Goal: Task Accomplishment & Management: Use online tool/utility

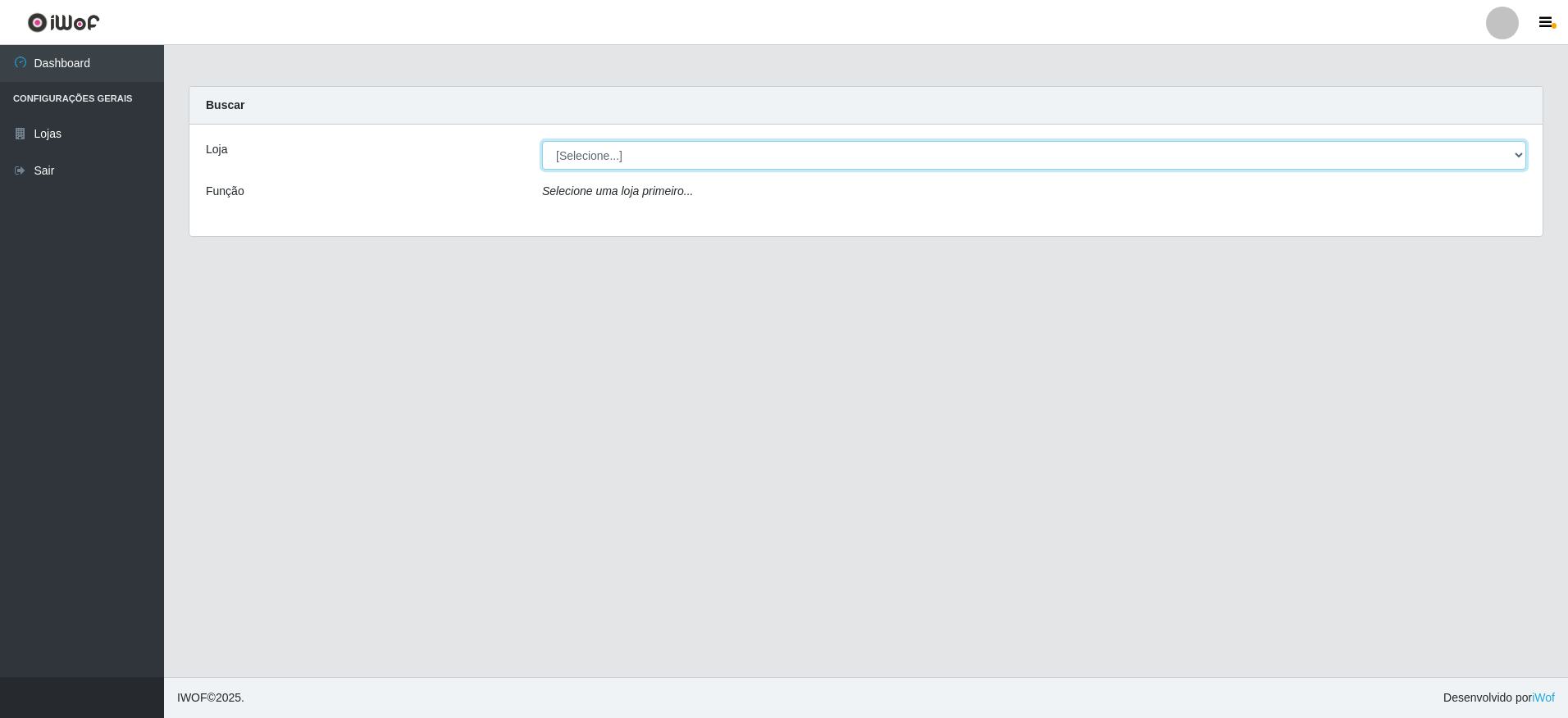
drag, startPoint x: 571, startPoint y: 153, endPoint x: 571, endPoint y: 172, distance: 19.0
click at [571, 153] on select "[Selecione...] Extrabom - Loja 05 [GEOGRAPHIC_DATA]" at bounding box center [1034, 155] width 984 height 29
select select "494"
click at [542, 141] on select "[Selecione...] Extrabom - Loja 05 [GEOGRAPHIC_DATA]" at bounding box center [1034, 155] width 984 height 29
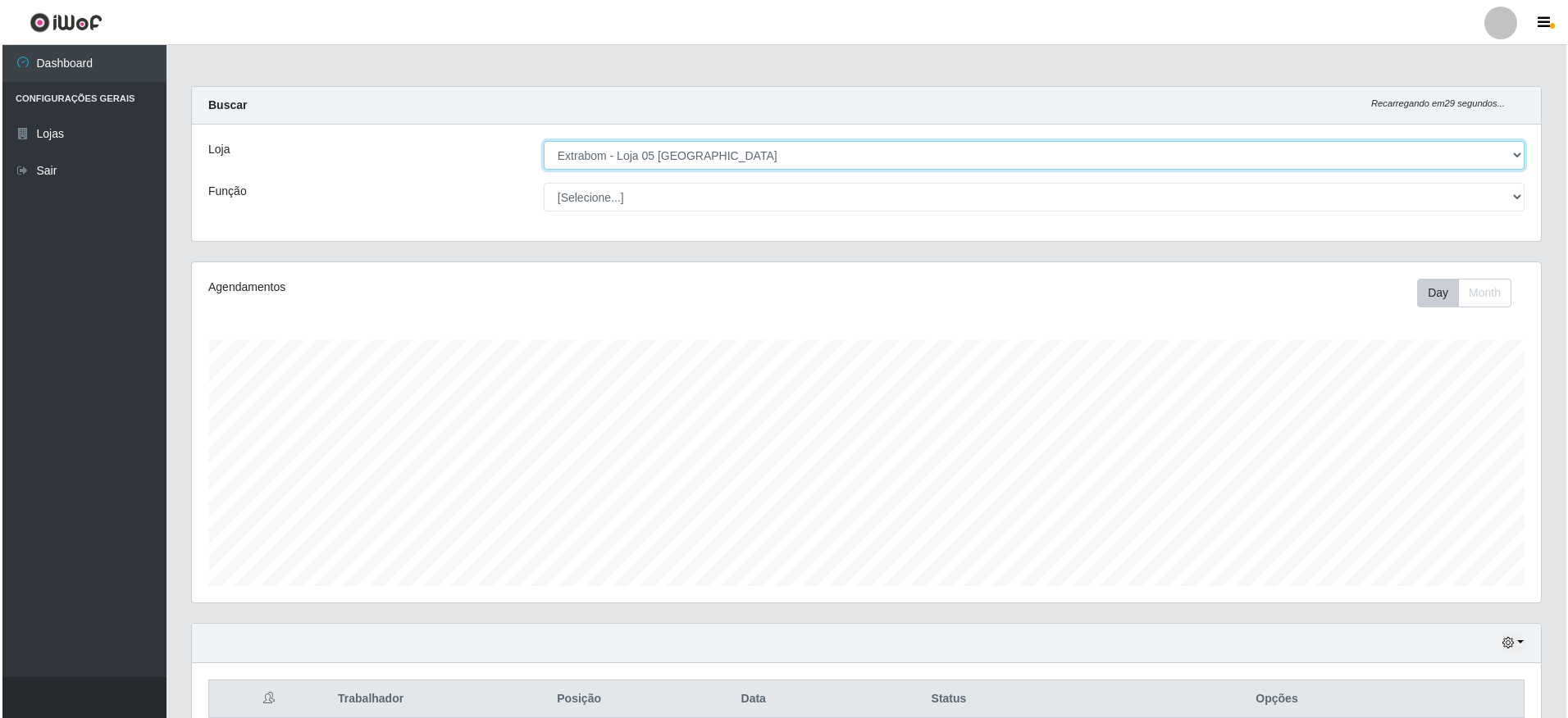
scroll to position [225, 0]
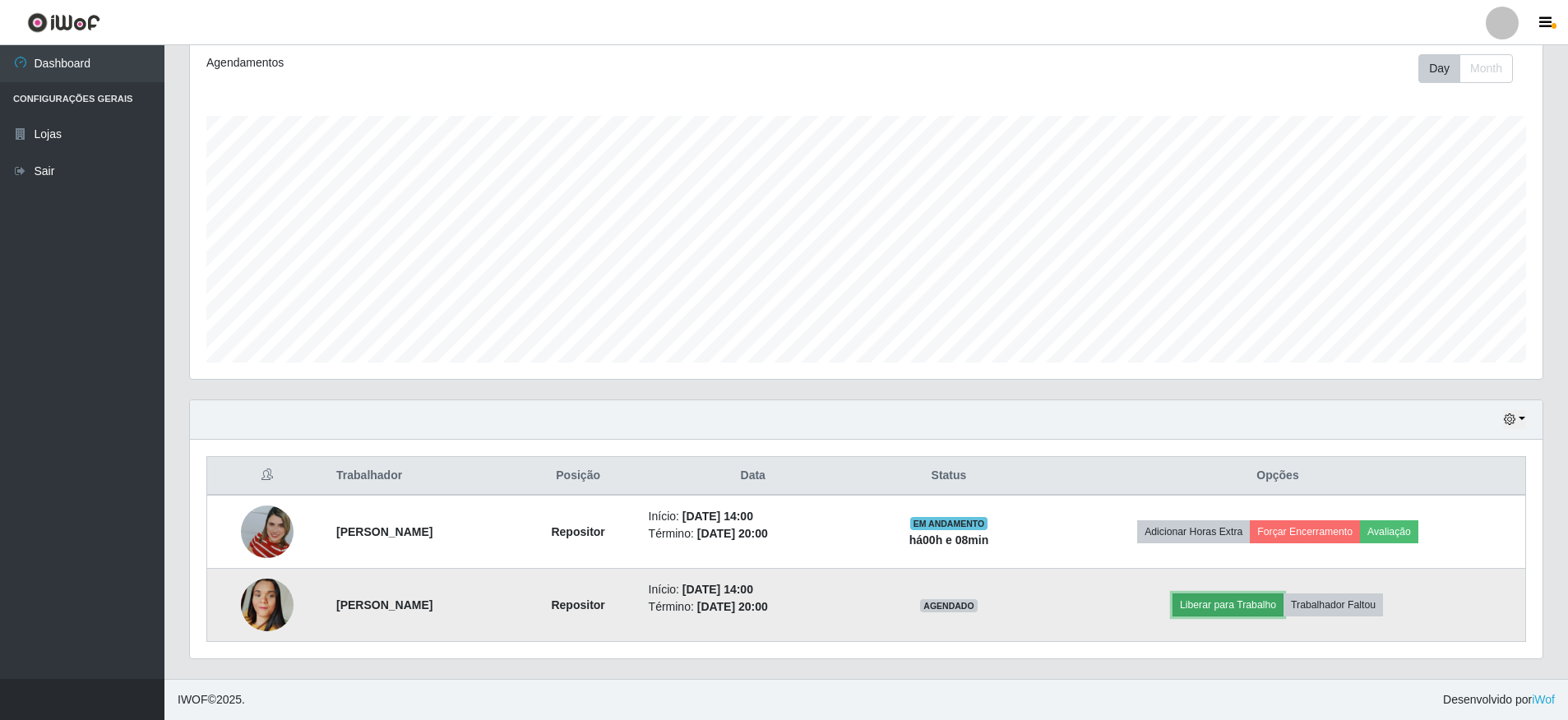
click at [1222, 612] on button "Liberar para Trabalho" at bounding box center [1228, 605] width 111 height 23
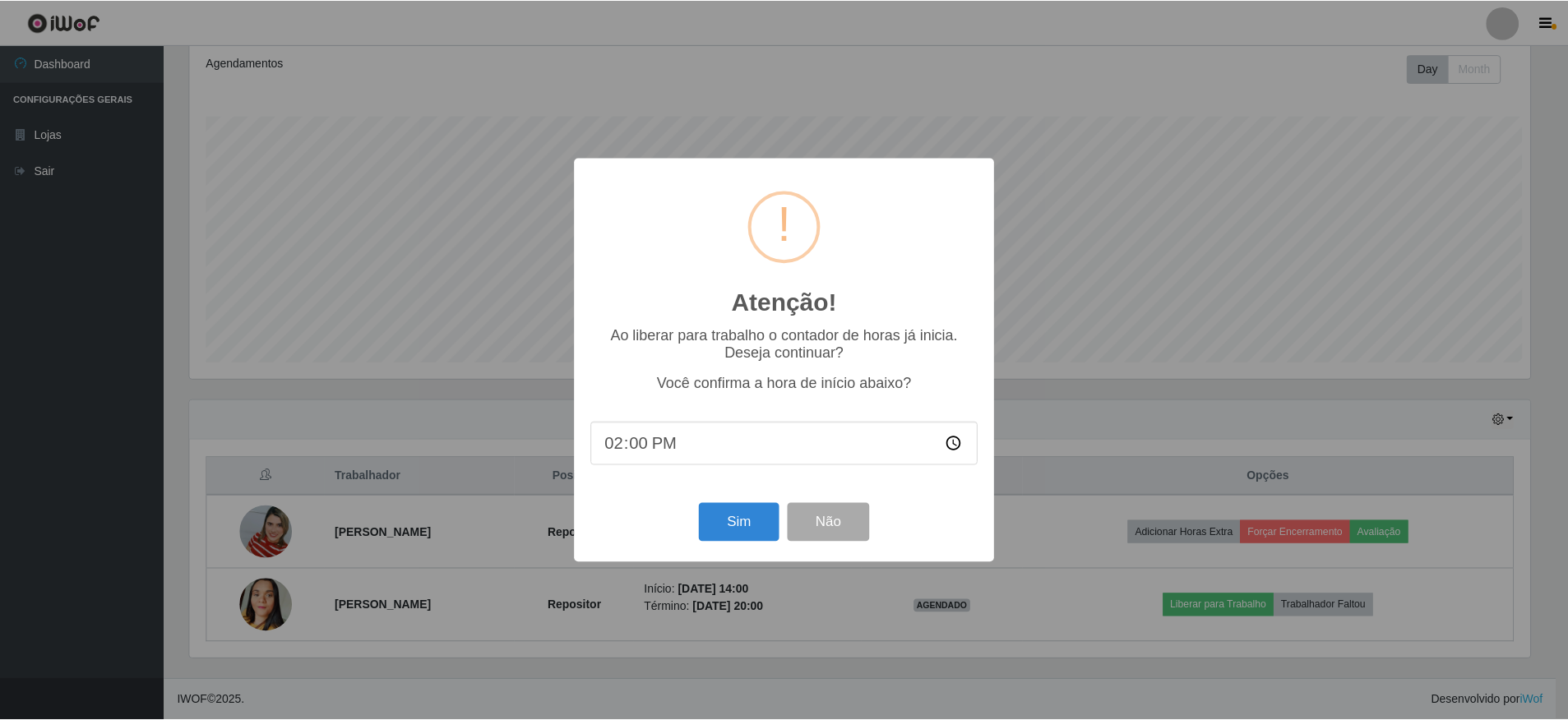
scroll to position [341, 1344]
click at [762, 523] on button "Sim" at bounding box center [740, 522] width 80 height 39
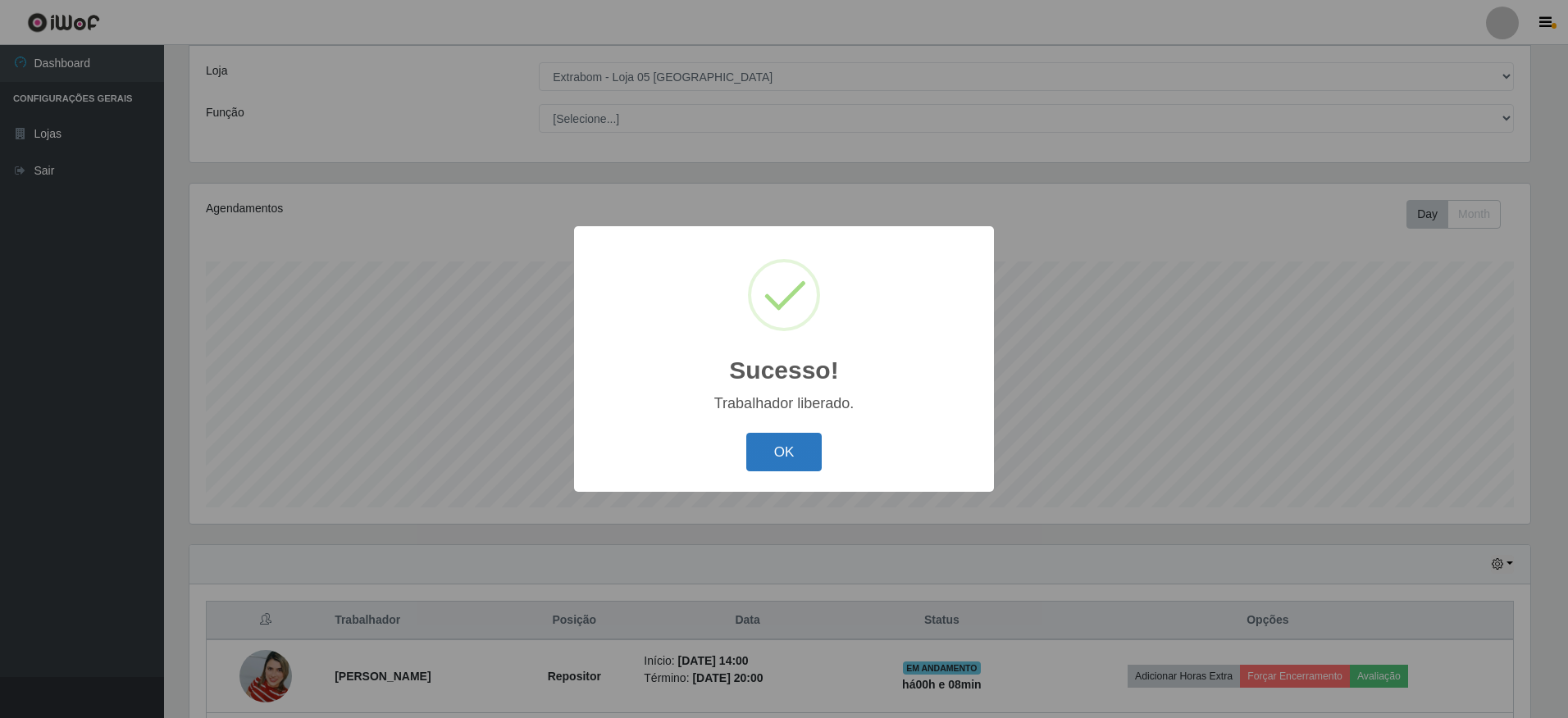
click at [780, 465] on button "OK" at bounding box center [784, 452] width 77 height 39
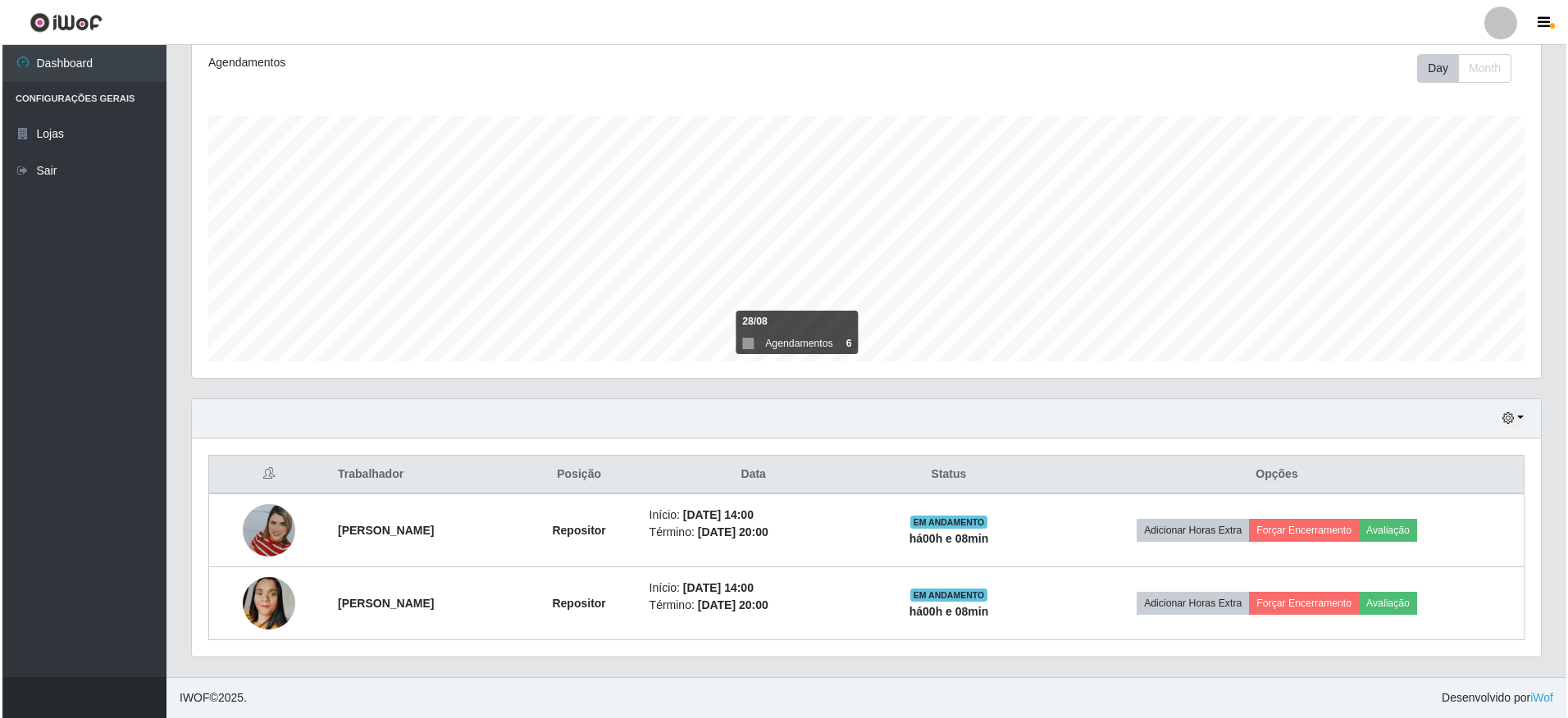
scroll to position [340, 1349]
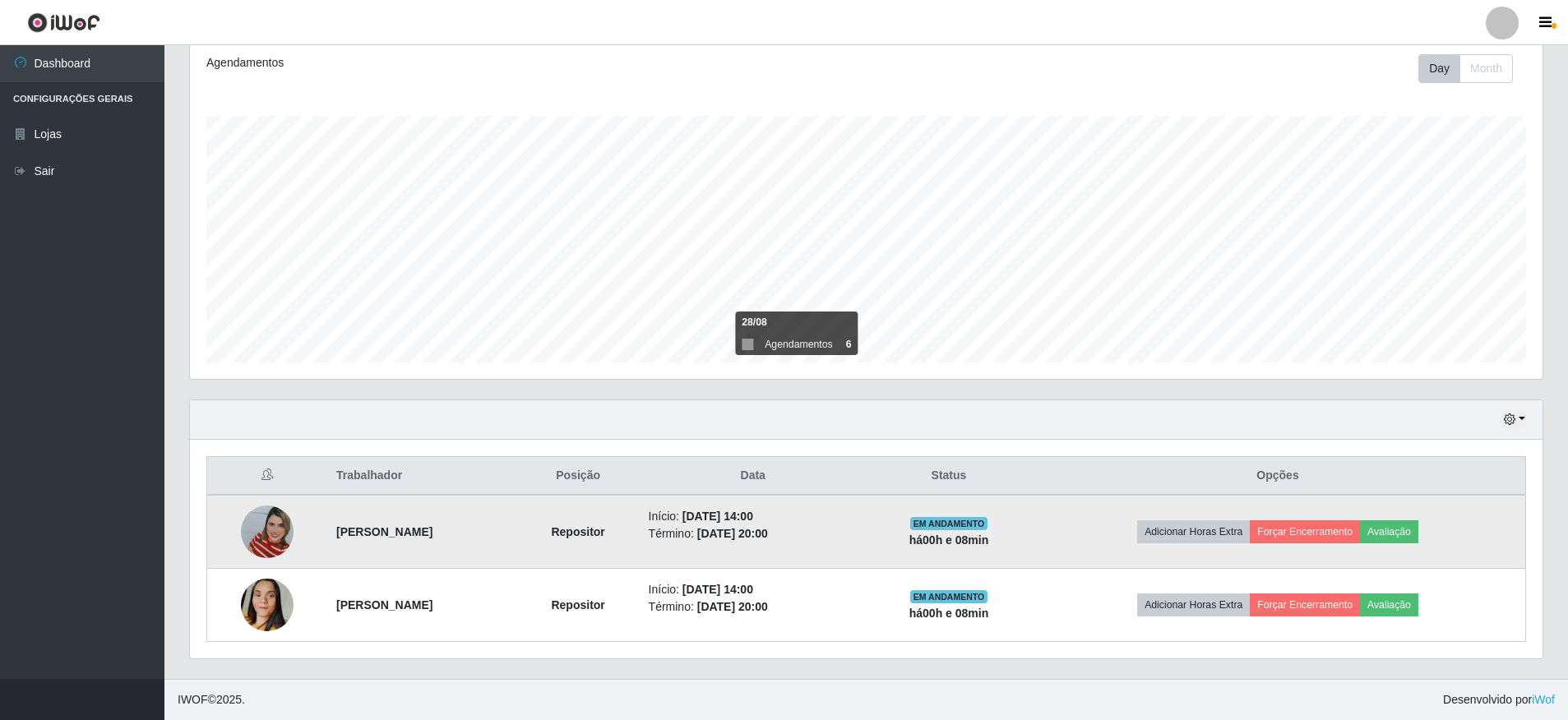
click at [1433, 547] on td "Adicionar Horas Extra Forçar Encerramento Avaliação" at bounding box center [1277, 532] width 495 height 74
click at [1402, 532] on button "Avaliação" at bounding box center [1389, 532] width 59 height 23
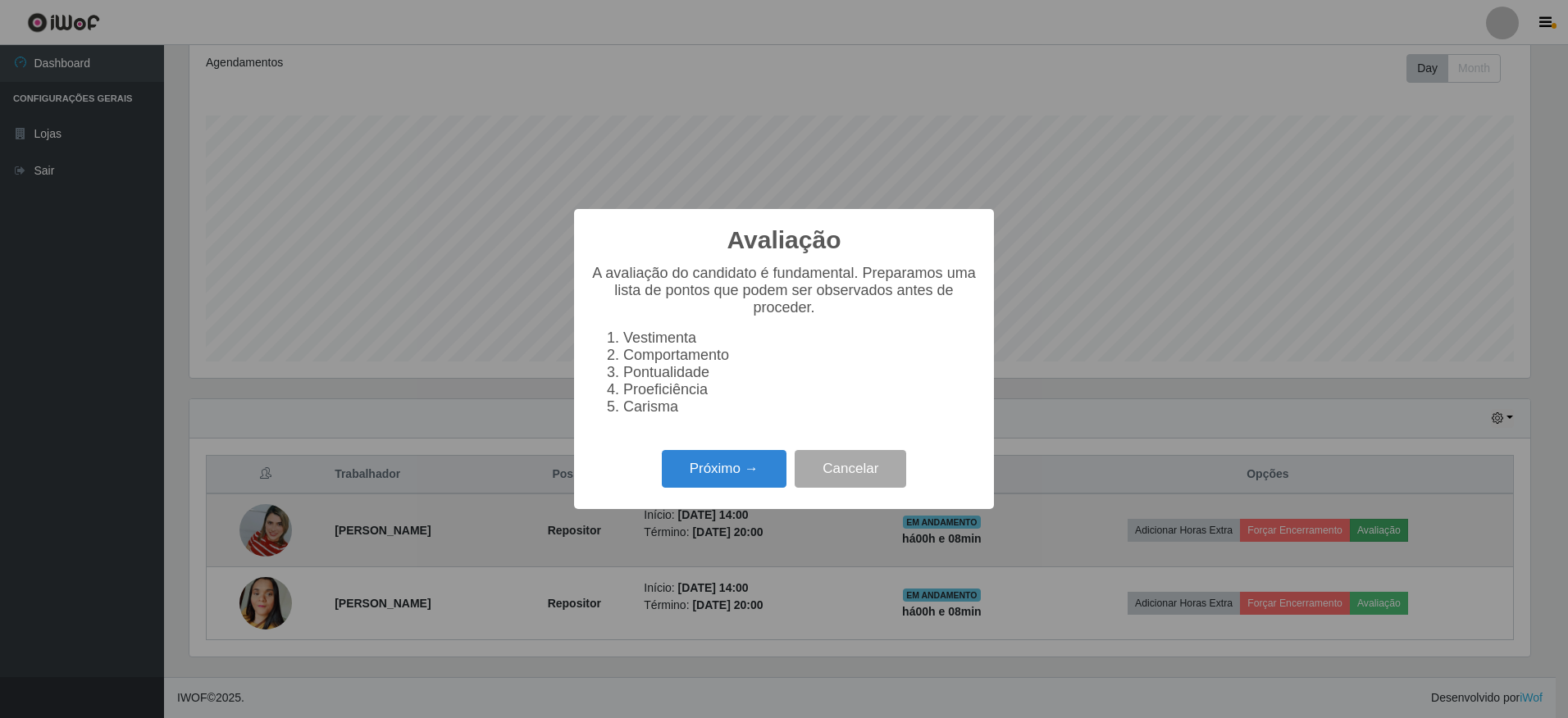
scroll to position [340, 1341]
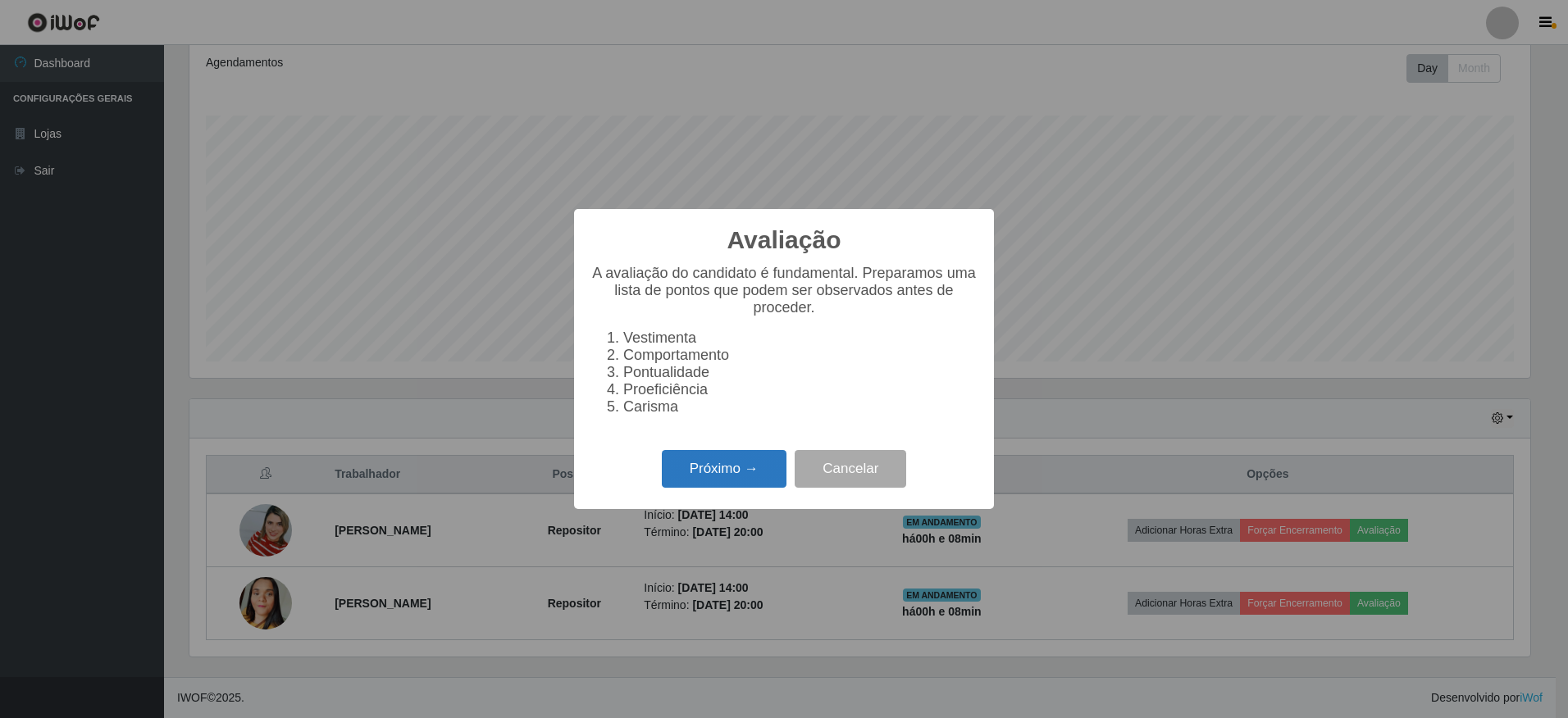
click at [733, 481] on button "Próximo →" at bounding box center [723, 469] width 124 height 39
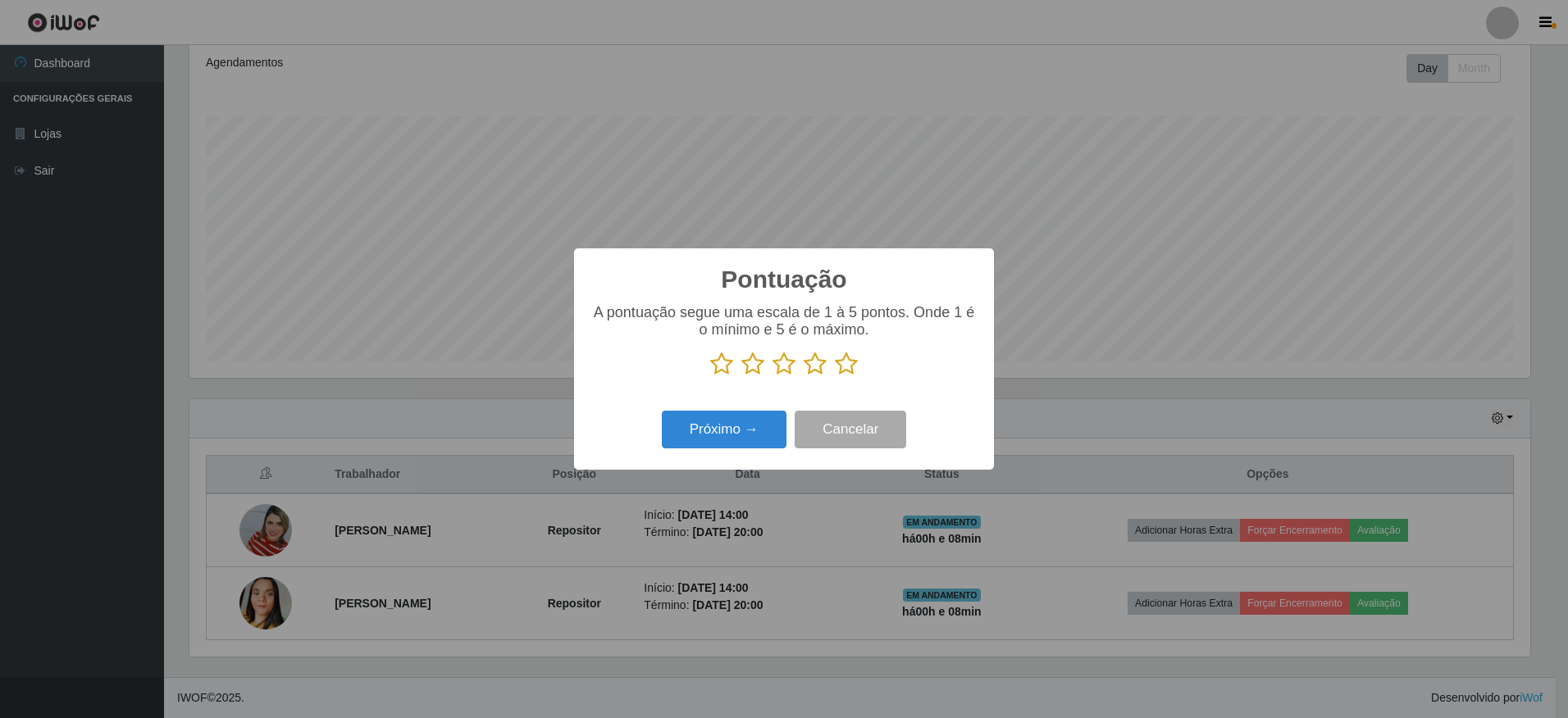
drag, startPoint x: 832, startPoint y: 373, endPoint x: 842, endPoint y: 371, distance: 10.2
click at [840, 372] on p at bounding box center [784, 364] width 387 height 25
click at [846, 369] on icon at bounding box center [846, 364] width 23 height 25
click at [835, 376] on input "radio" at bounding box center [835, 376] width 0 height 0
click at [763, 431] on button "Próximo →" at bounding box center [723, 430] width 124 height 39
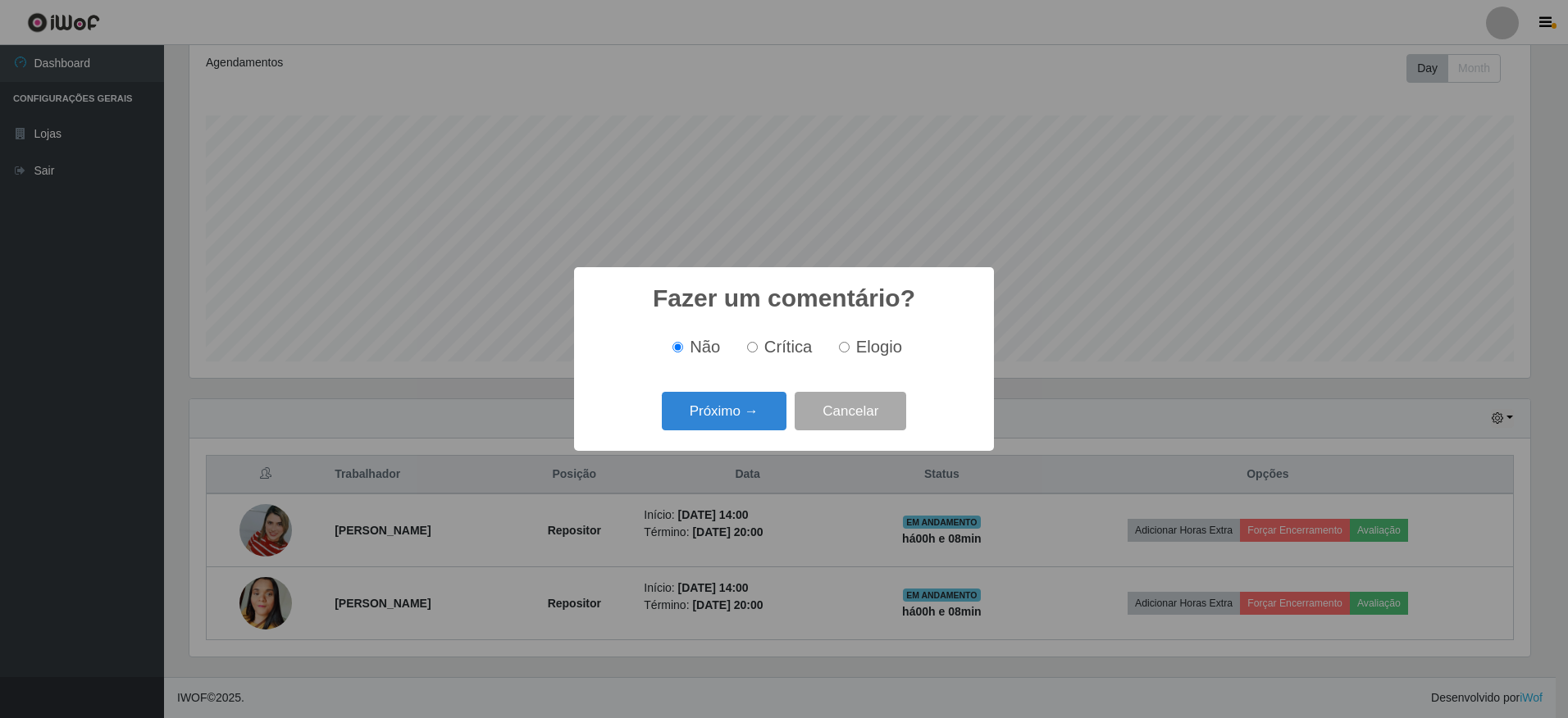
click at [842, 351] on input "Elogio" at bounding box center [844, 347] width 11 height 11
radio input "true"
click at [742, 407] on button "Próximo →" at bounding box center [723, 411] width 124 height 39
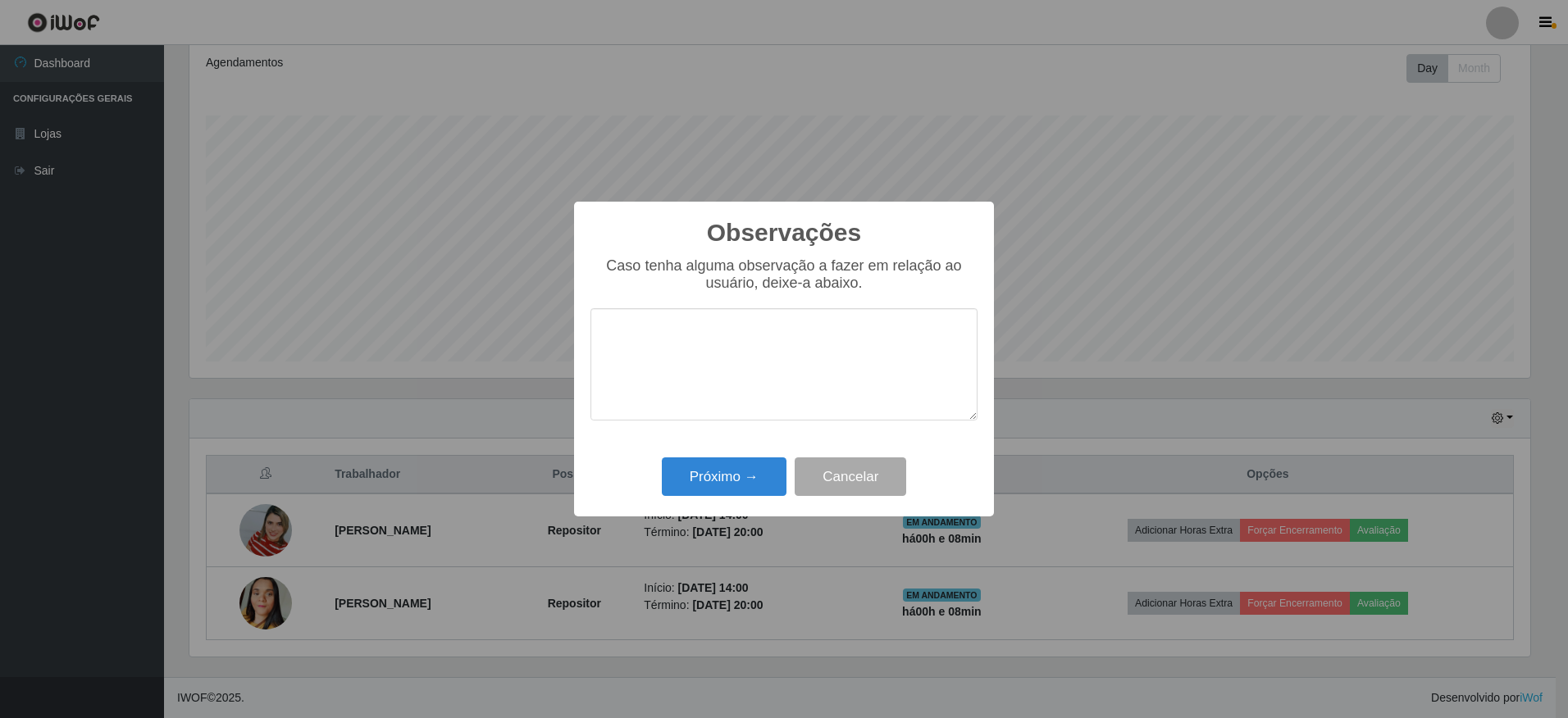
click at [693, 358] on textarea at bounding box center [784, 364] width 387 height 112
type textarea "p"
type textarea "PRESTADORA DE SERVIÇO NOTA 1000"
click at [702, 491] on button "Próximo →" at bounding box center [723, 476] width 124 height 39
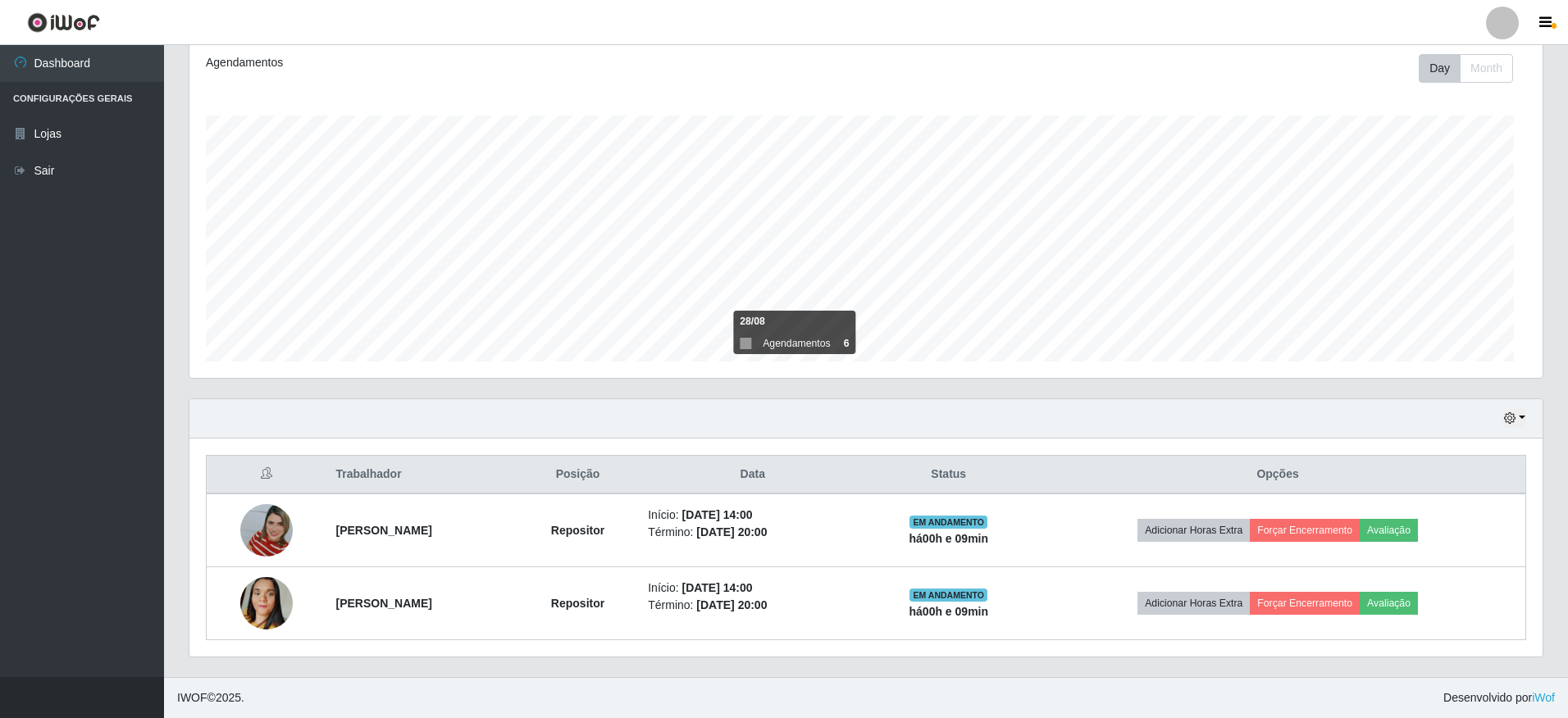
scroll to position [340, 1349]
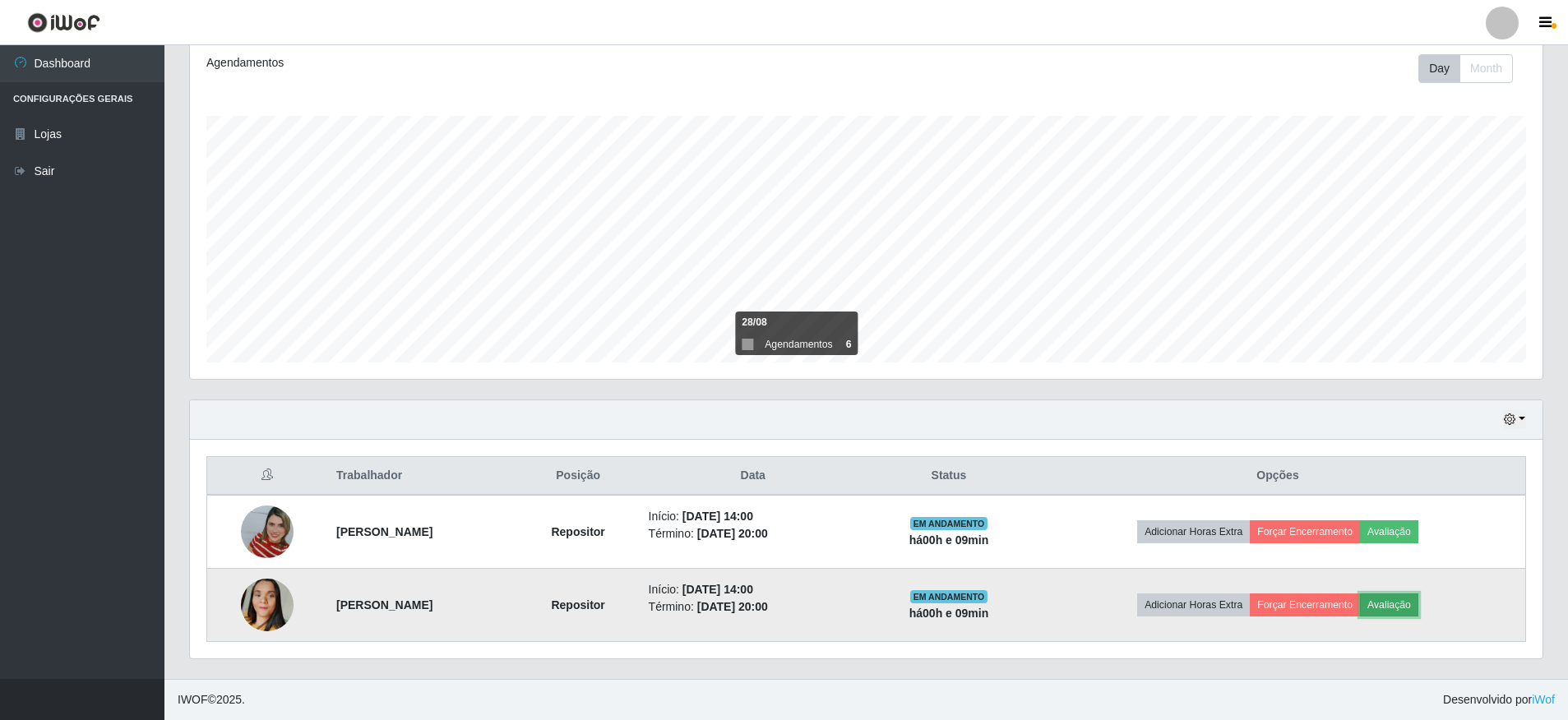
click at [1415, 609] on button "Avaliação" at bounding box center [1389, 605] width 59 height 23
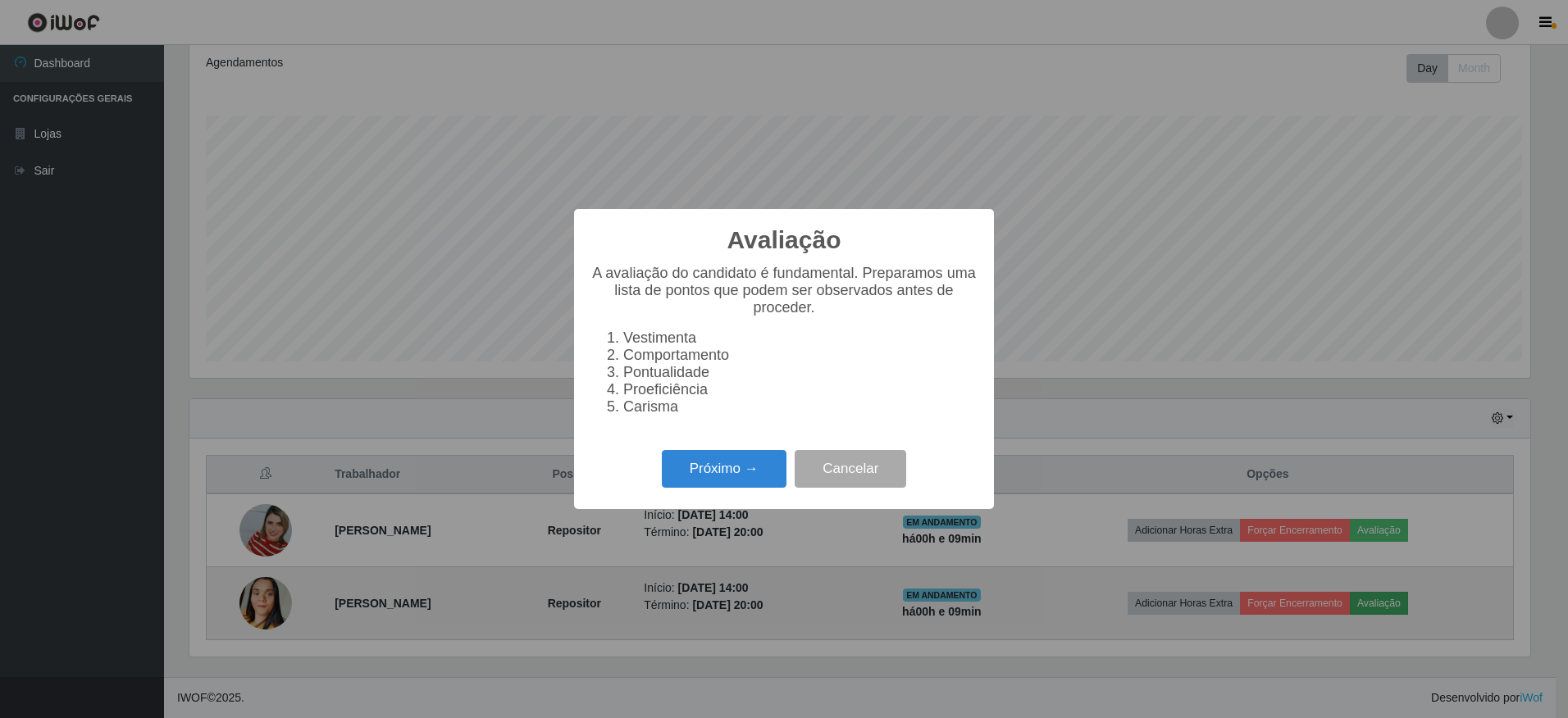
scroll to position [340, 1341]
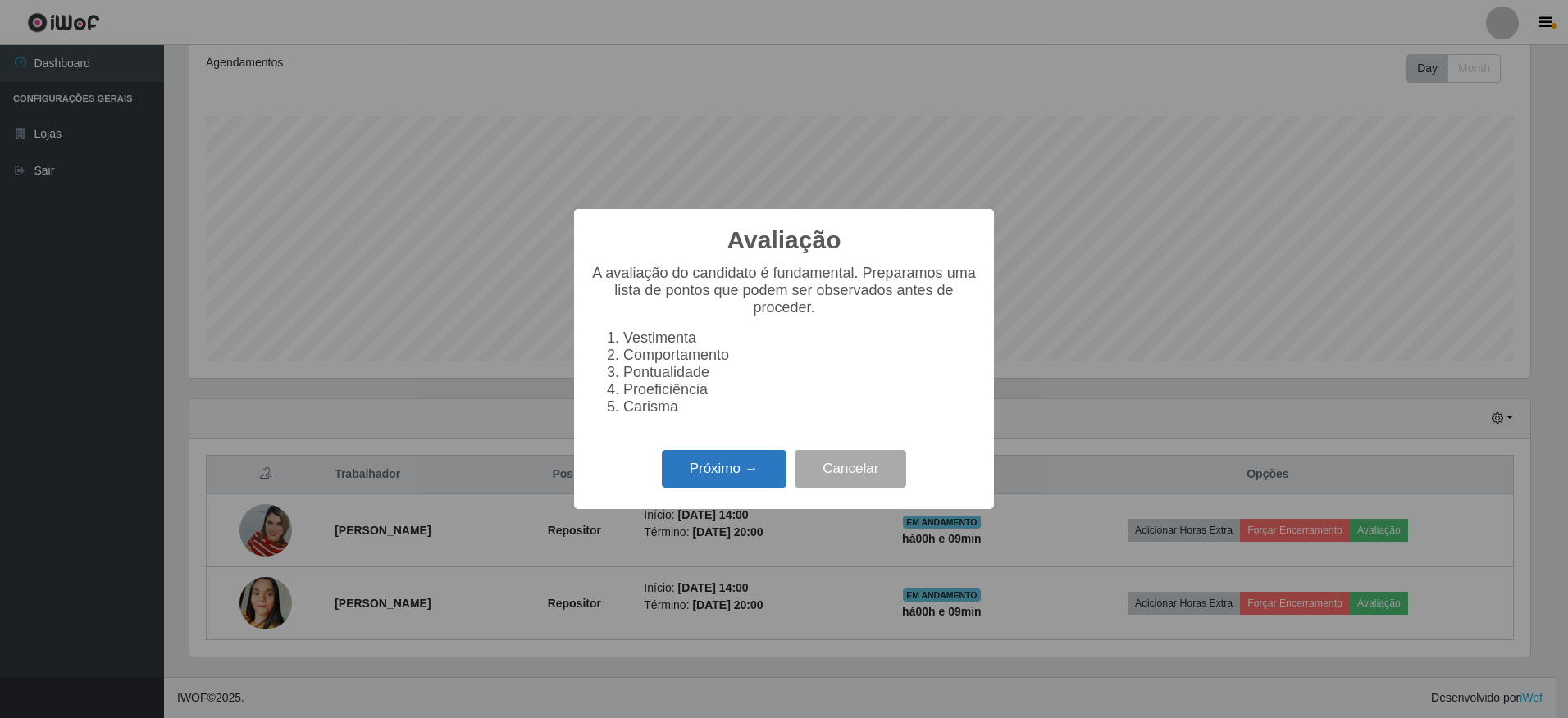
click at [703, 469] on button "Próximo →" at bounding box center [723, 469] width 124 height 39
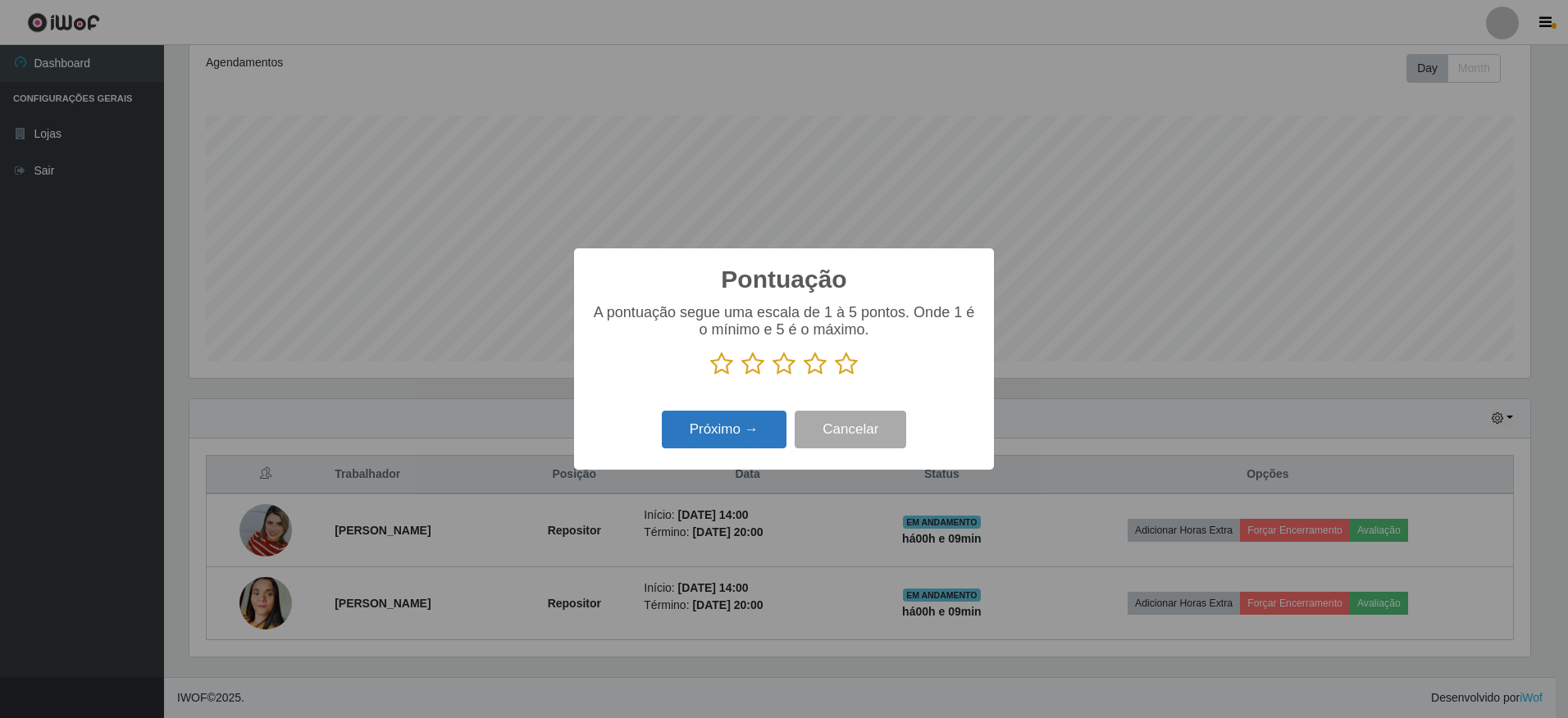
scroll to position [819273, 818838]
click at [840, 367] on icon at bounding box center [846, 364] width 23 height 25
click at [835, 376] on input "radio" at bounding box center [835, 376] width 0 height 0
click at [718, 441] on button "Próximo →" at bounding box center [723, 430] width 124 height 39
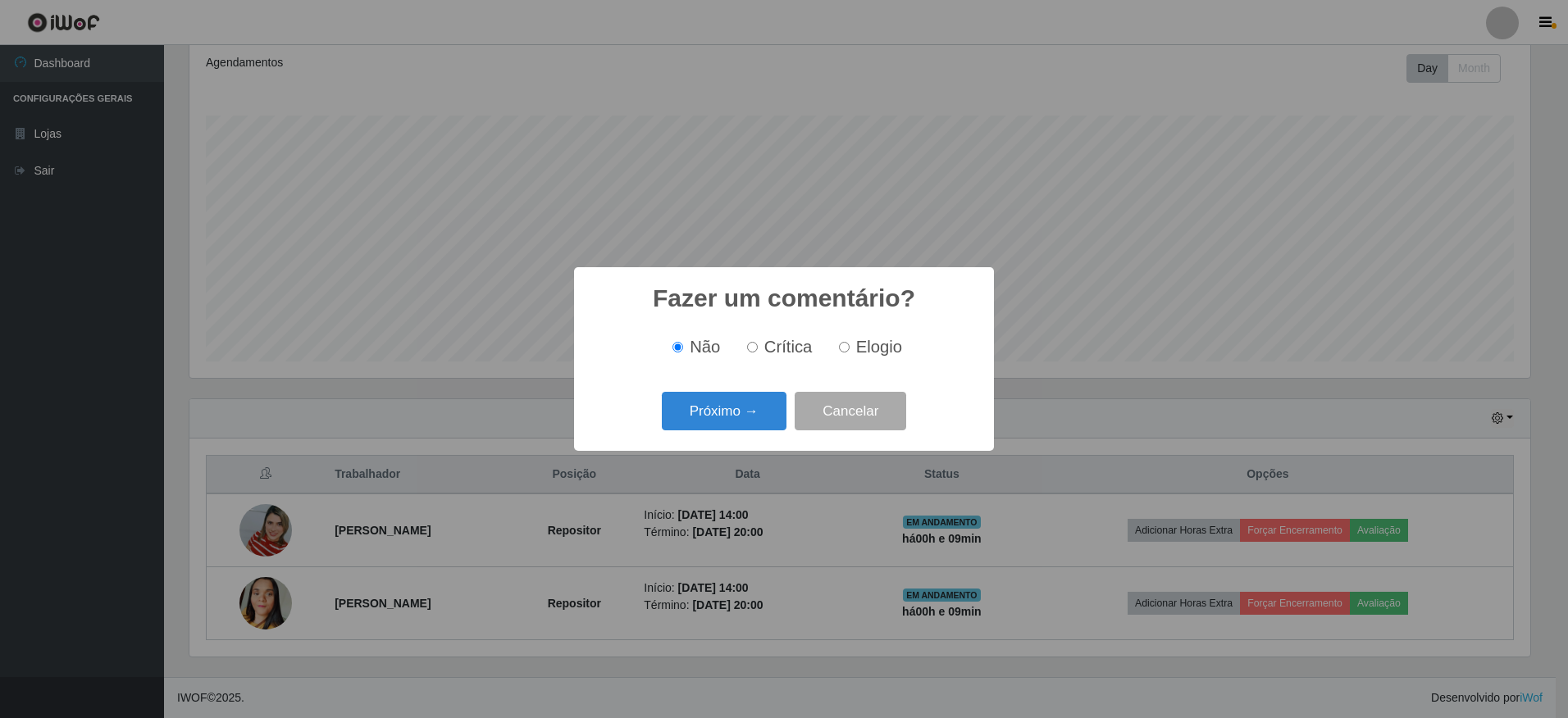
click at [840, 344] on input "Elogio" at bounding box center [844, 347] width 11 height 11
radio input "true"
click at [726, 407] on button "Próximo →" at bounding box center [723, 411] width 124 height 39
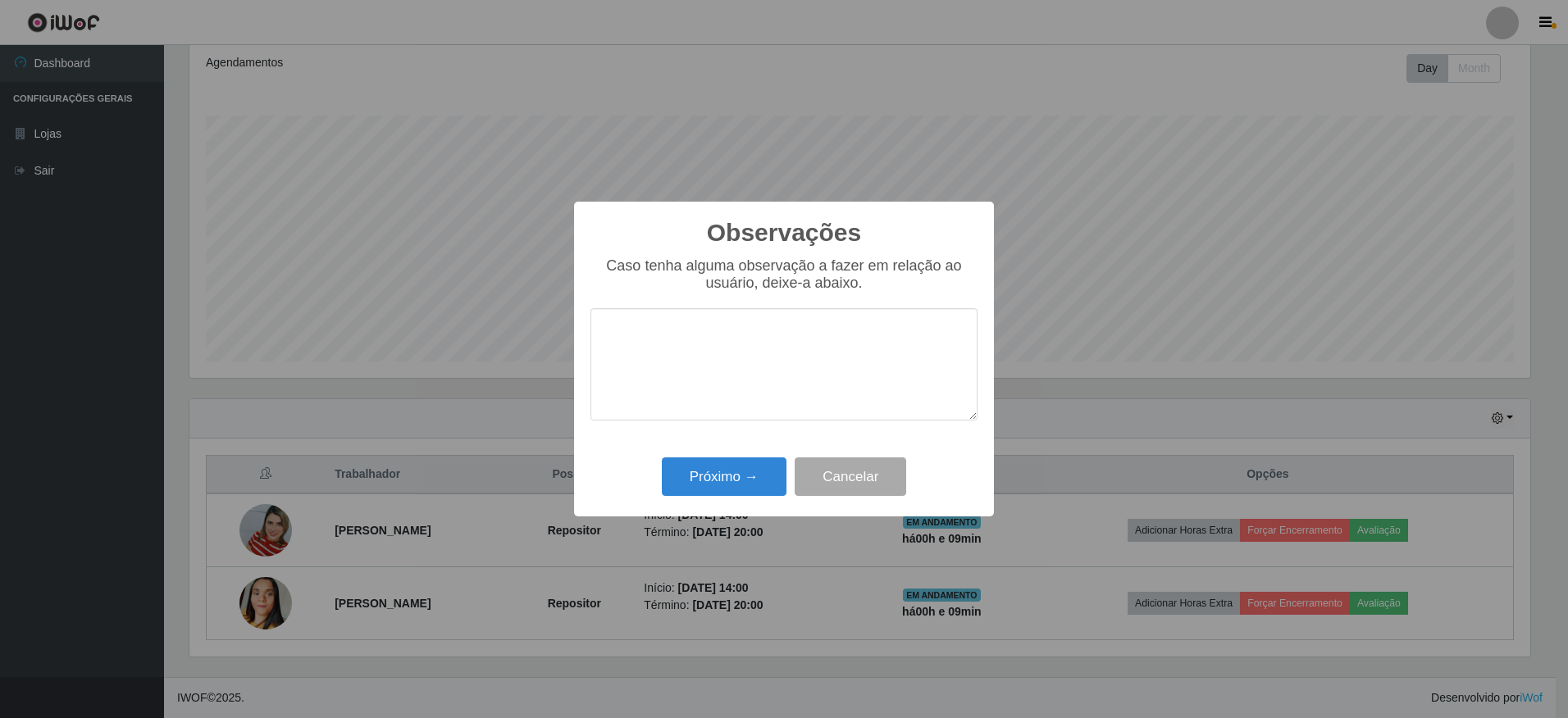
click at [716, 362] on textarea at bounding box center [784, 364] width 387 height 112
type textarea "PRESTADORA DE SERVIÇO NOTA 1000"
click at [755, 487] on button "Próximo →" at bounding box center [723, 476] width 124 height 39
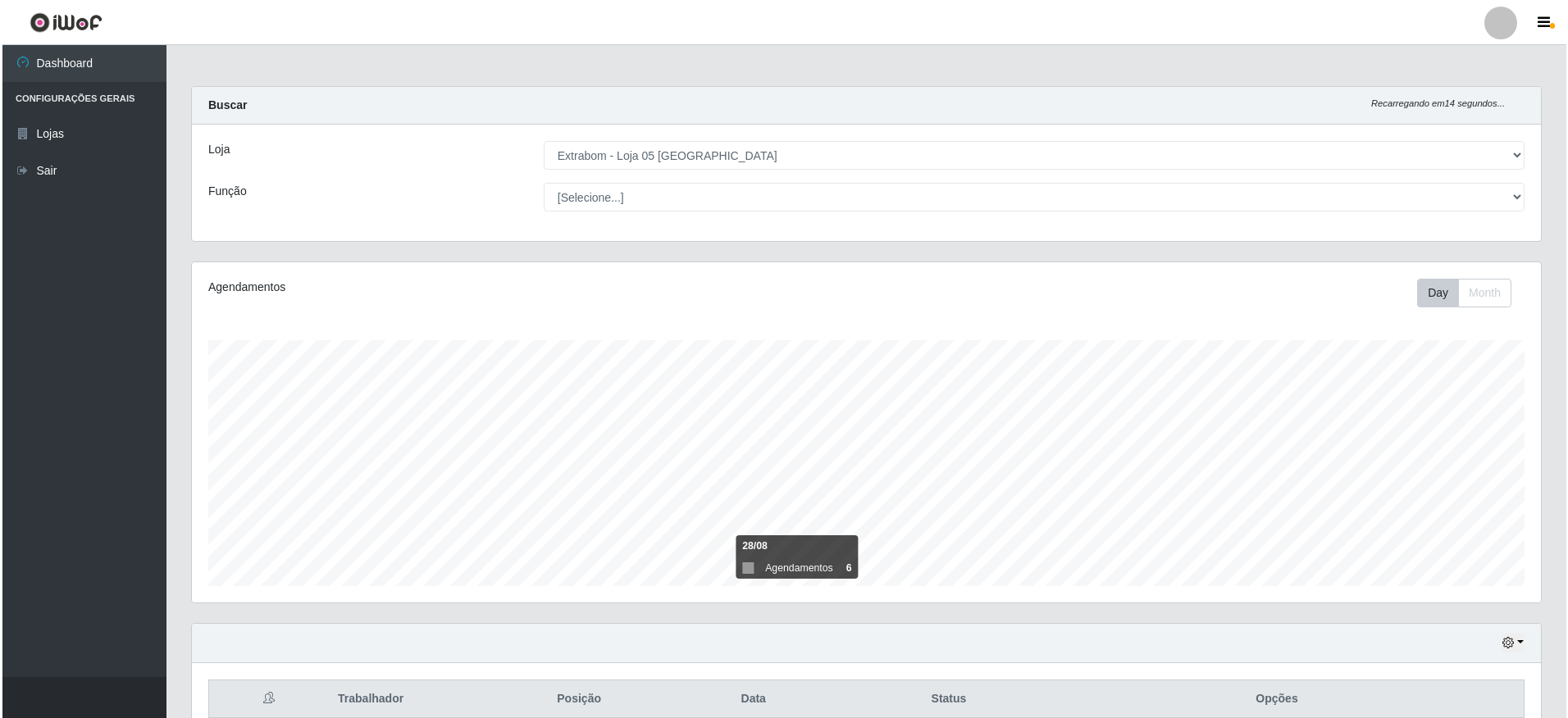
scroll to position [225, 0]
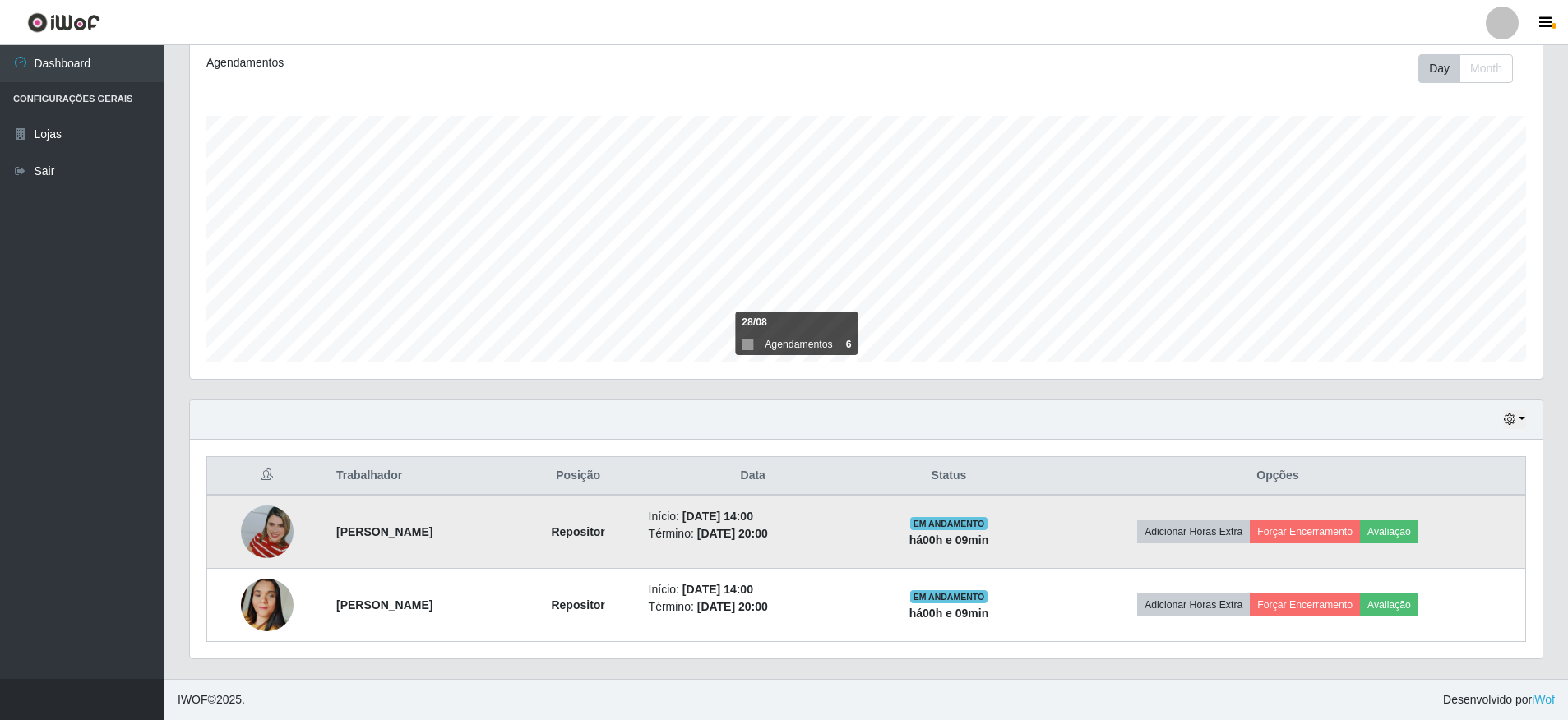
click at [267, 536] on img at bounding box center [268, 531] width 53 height 93
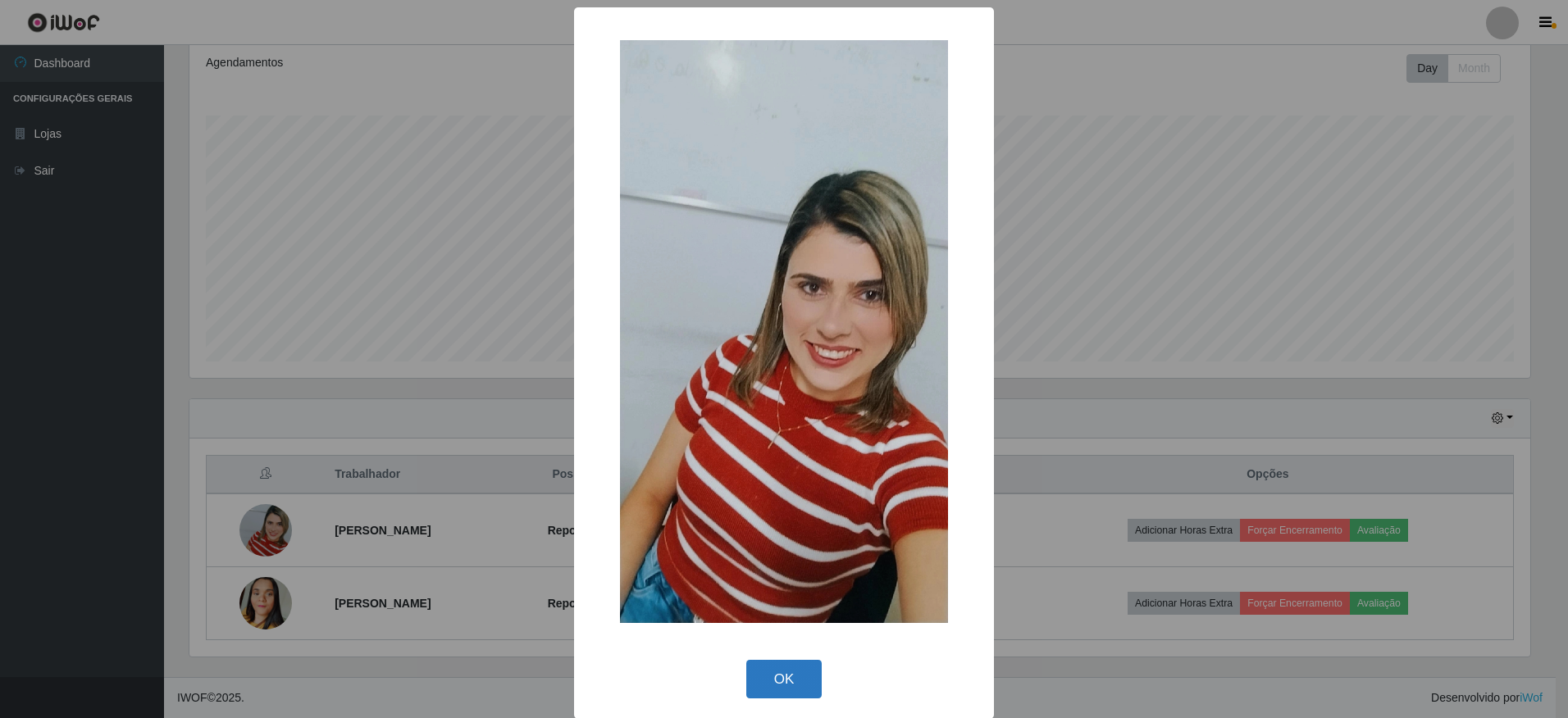
click at [793, 677] on button "OK" at bounding box center [784, 678] width 77 height 39
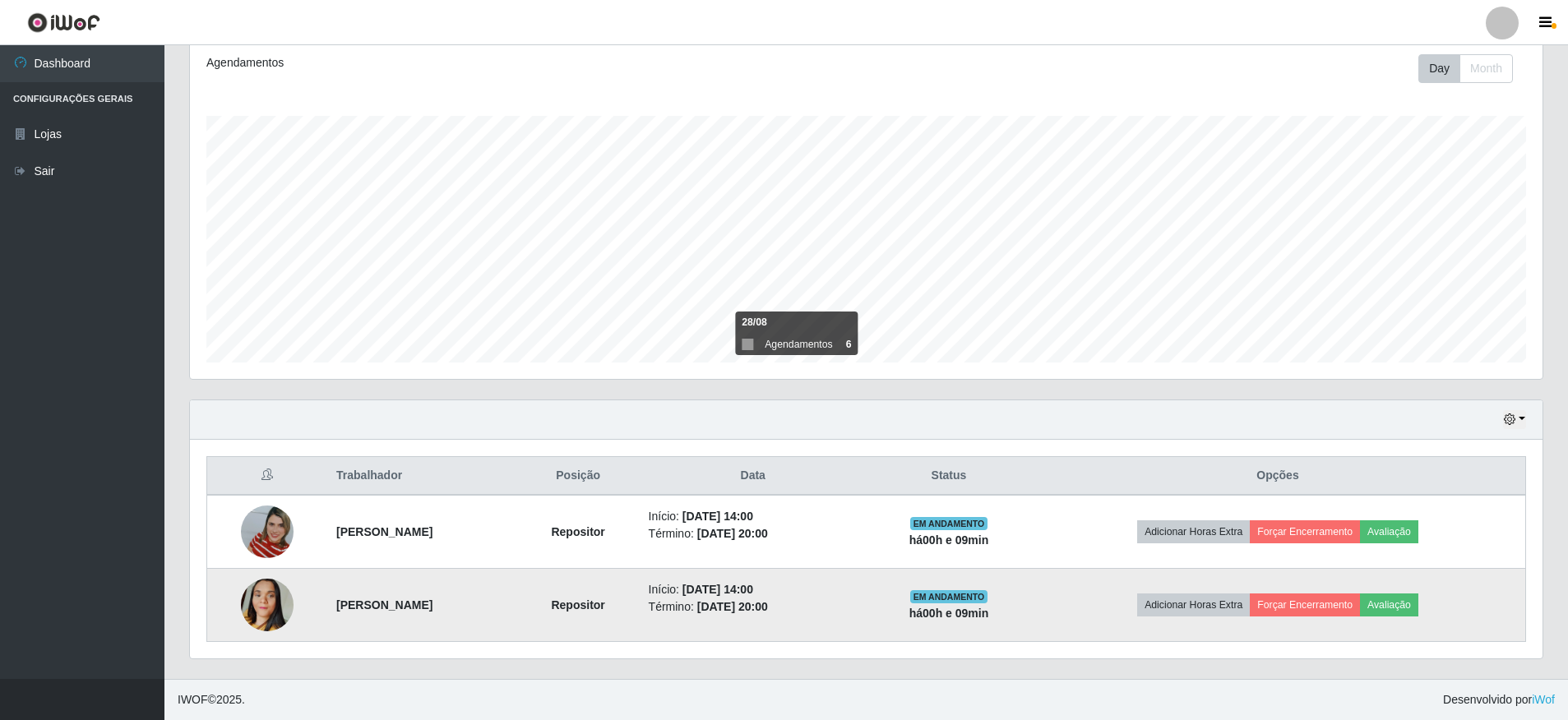
click at [264, 615] on img at bounding box center [268, 604] width 53 height 93
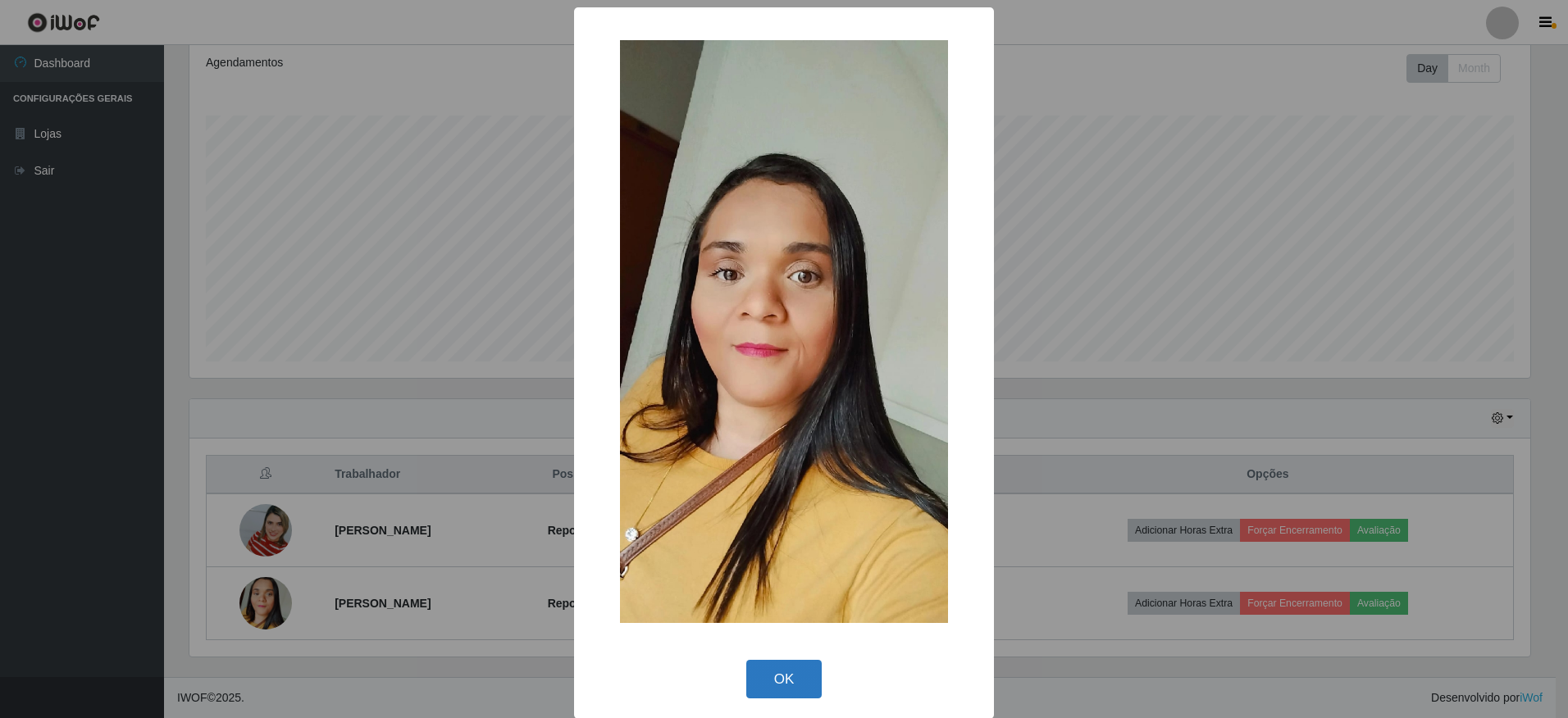
click at [772, 680] on button "OK" at bounding box center [784, 678] width 77 height 39
